Goal: Transaction & Acquisition: Subscribe to service/newsletter

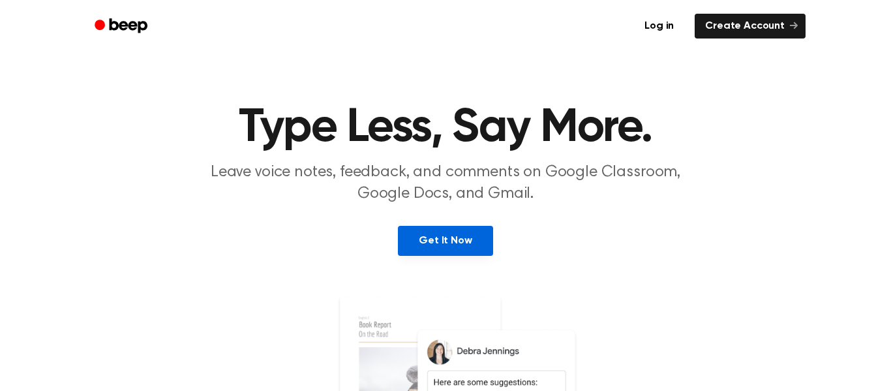
click at [470, 230] on link "Get It Now" at bounding box center [445, 241] width 95 height 30
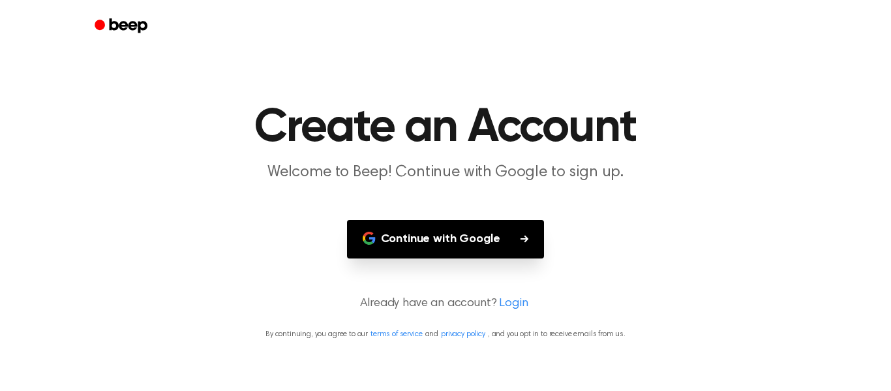
click at [470, 230] on button "Continue with Google" at bounding box center [446, 239] width 198 height 38
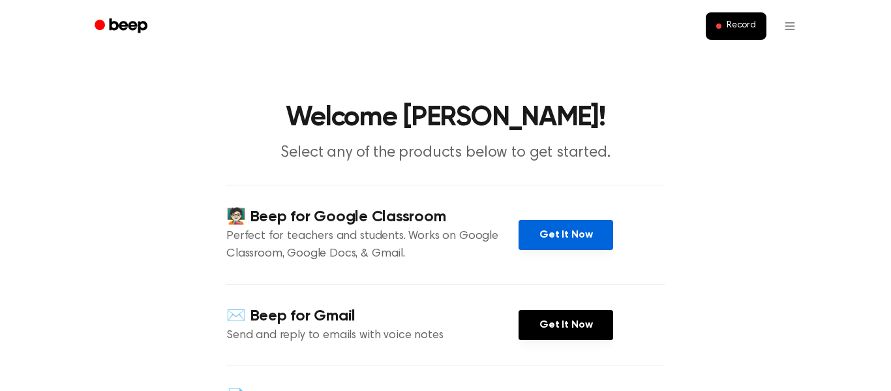
click at [581, 234] on link "Get It Now" at bounding box center [566, 235] width 95 height 30
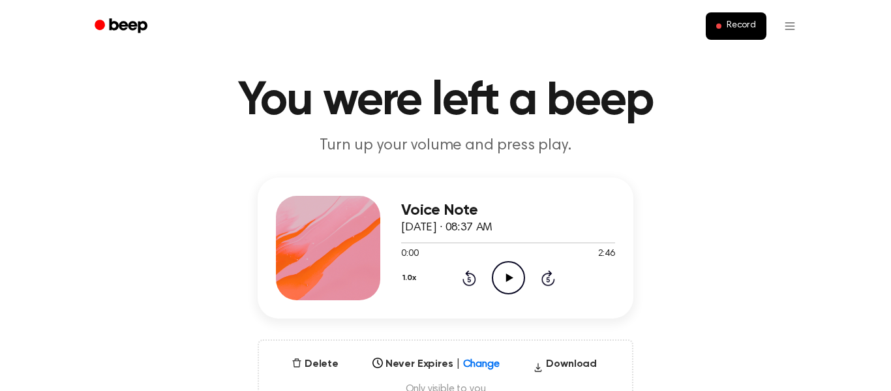
scroll to position [25, 0]
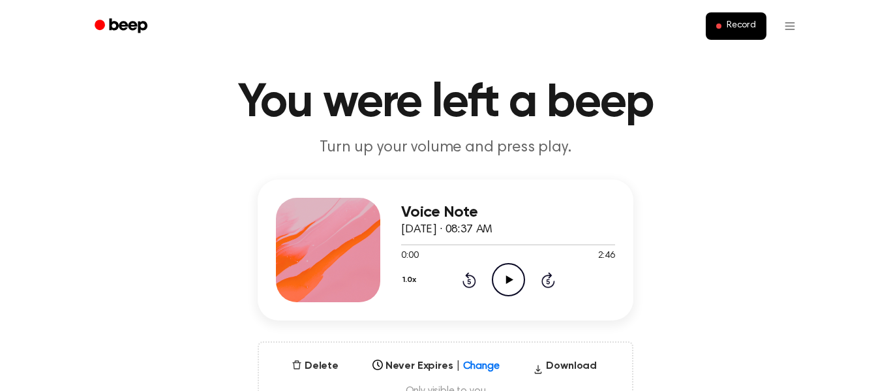
click at [509, 284] on icon "Play Audio" at bounding box center [508, 279] width 33 height 33
drag, startPoint x: 439, startPoint y: 246, endPoint x: 471, endPoint y: 247, distance: 32.0
click at [471, 247] on div at bounding box center [508, 244] width 214 height 10
drag, startPoint x: 475, startPoint y: 247, endPoint x: 494, endPoint y: 248, distance: 18.9
click at [494, 248] on div at bounding box center [508, 244] width 214 height 10
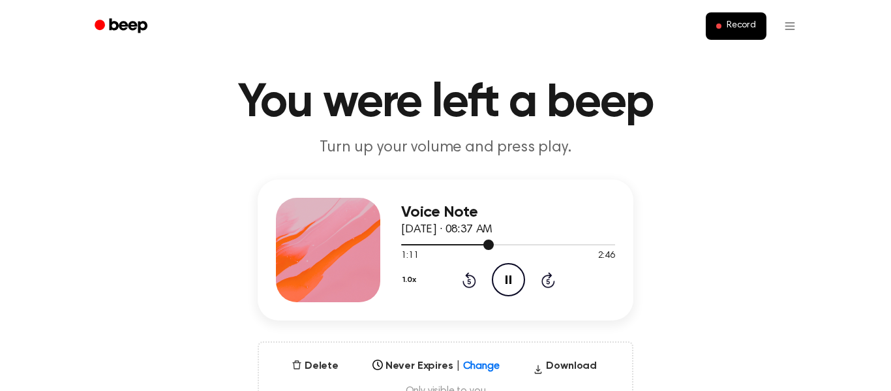
click at [494, 248] on div at bounding box center [508, 244] width 214 height 10
click at [503, 247] on div at bounding box center [508, 244] width 214 height 10
click at [509, 276] on icon at bounding box center [508, 279] width 6 height 8
